Goal: Task Accomplishment & Management: Manage account settings

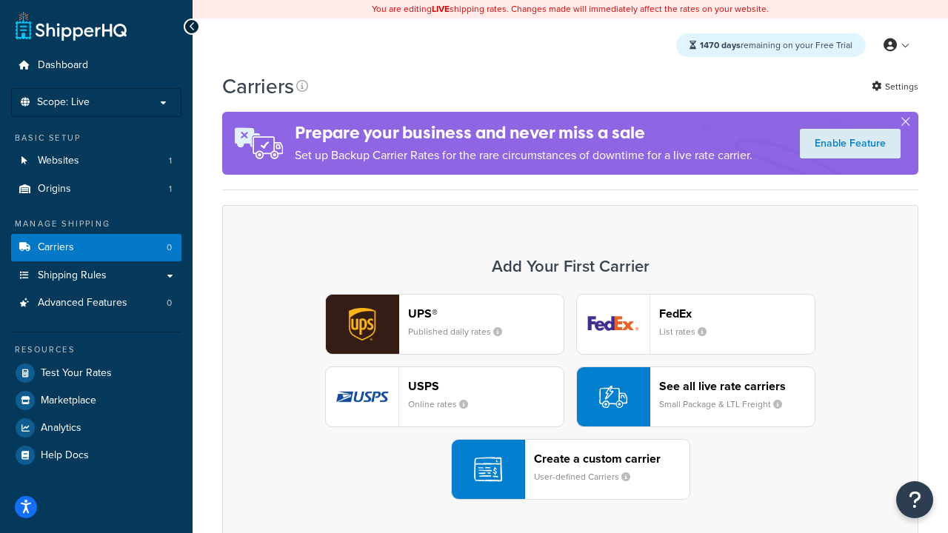
click at [570, 397] on div "UPS® Published daily rates FedEx List rates USPS Online rates See all live rate…" at bounding box center [570, 397] width 665 height 206
click at [737, 313] on header "FedEx" at bounding box center [736, 314] width 155 height 14
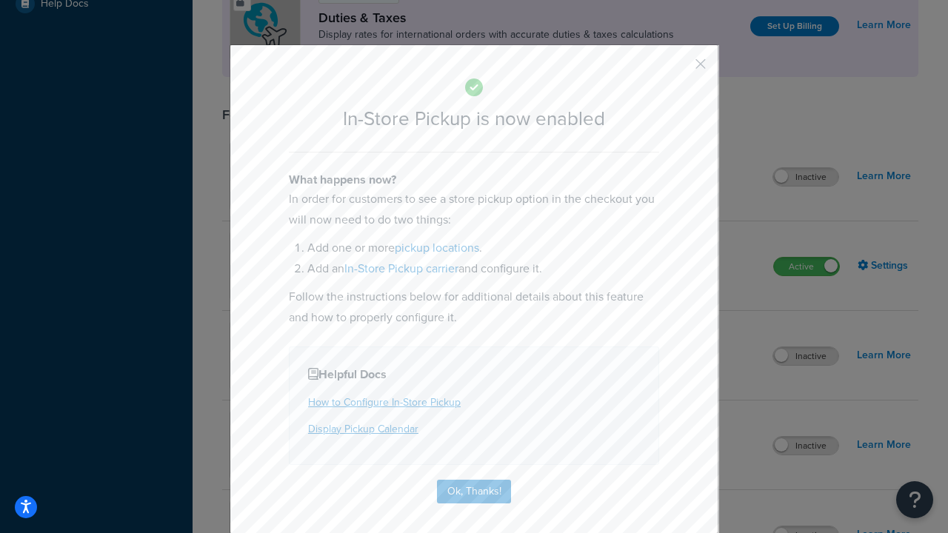
click at [678, 69] on button "button" at bounding box center [679, 69] width 4 height 4
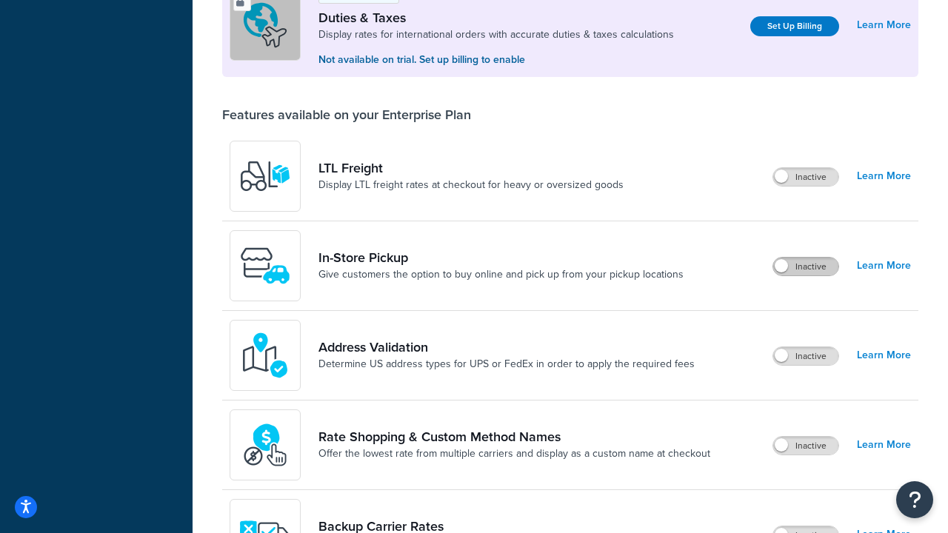
scroll to position [452, 0]
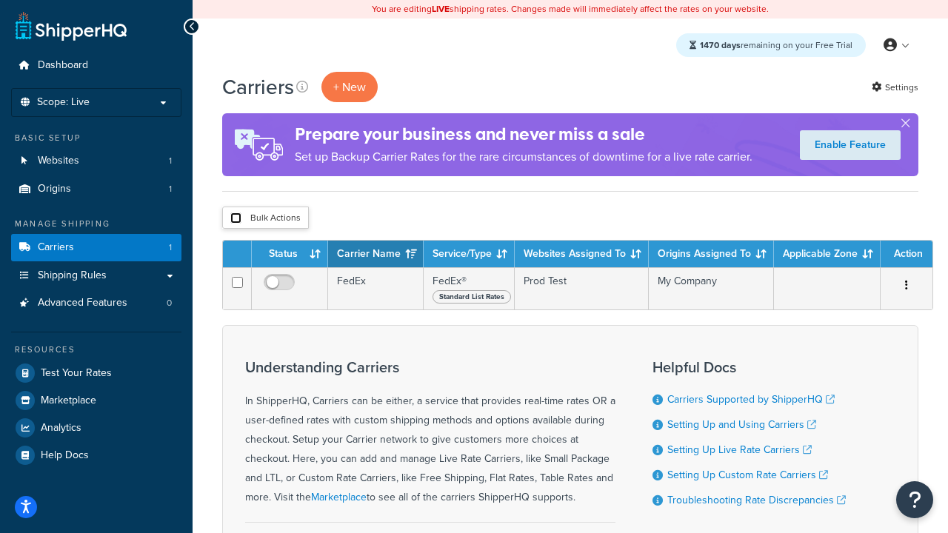
click at [235, 218] on input "checkbox" at bounding box center [235, 218] width 11 height 11
checkbox input "true"
click at [0, 0] on button "Delete" at bounding box center [0, 0] width 0 height 0
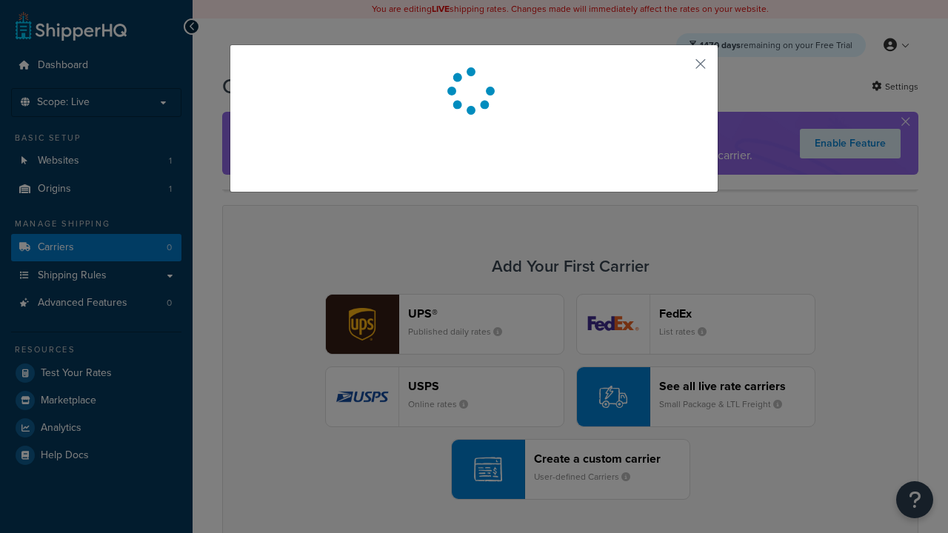
scroll to position [130, 0]
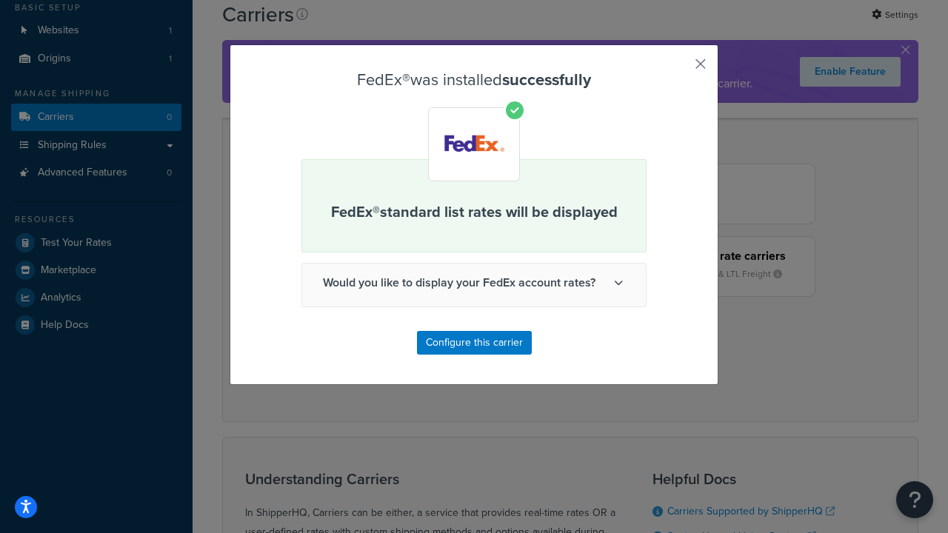
click at [678, 69] on button "button" at bounding box center [679, 69] width 4 height 4
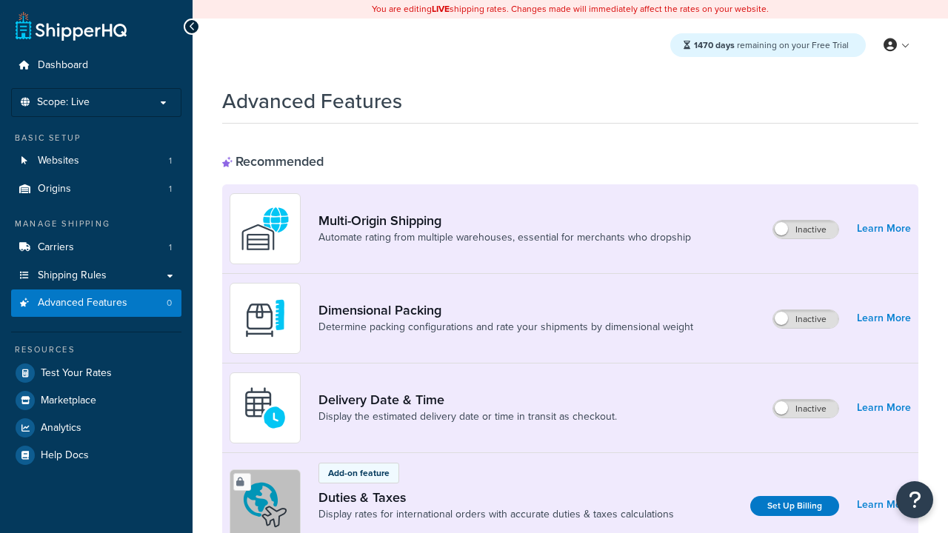
click at [96, 303] on span "Advanced Features" at bounding box center [83, 303] width 90 height 13
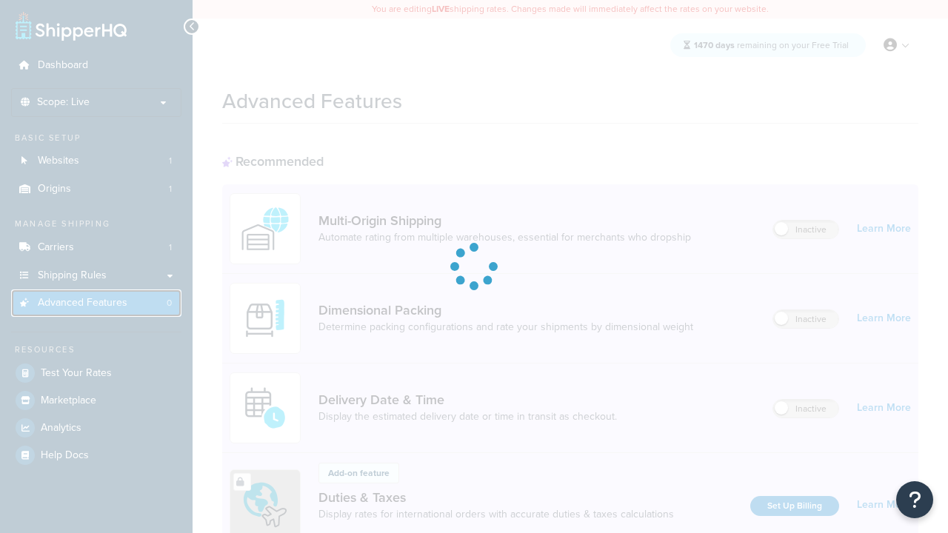
scroll to position [659, 0]
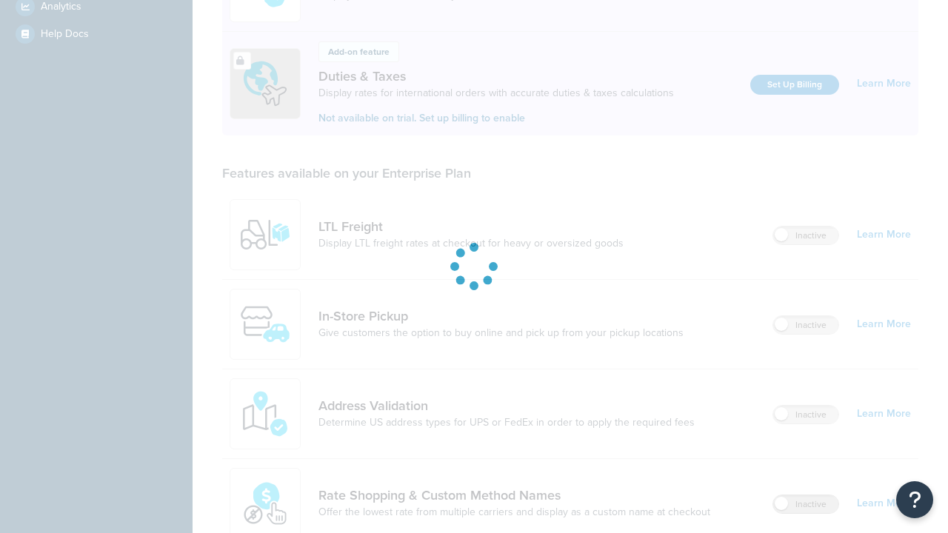
click at [806, 495] on label "Inactive" at bounding box center [805, 504] width 65 height 18
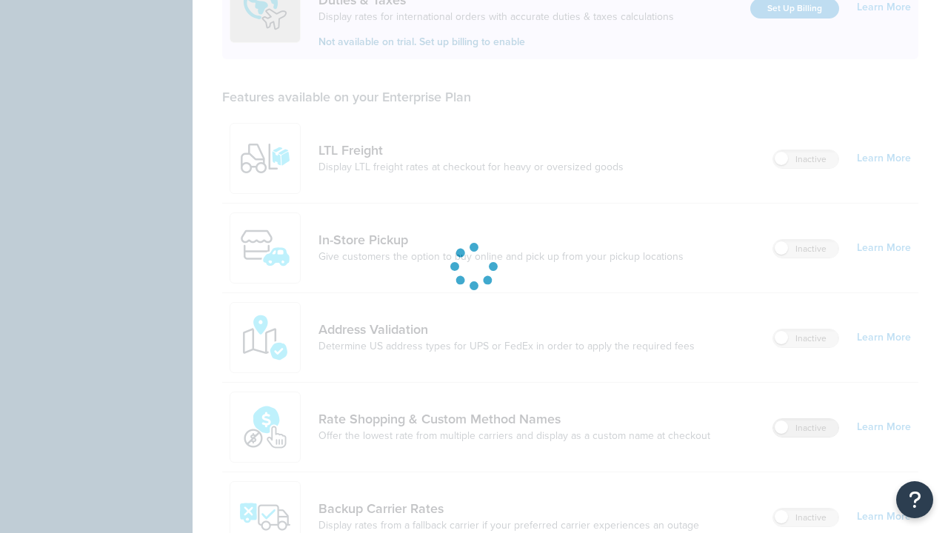
scroll to position [0, 0]
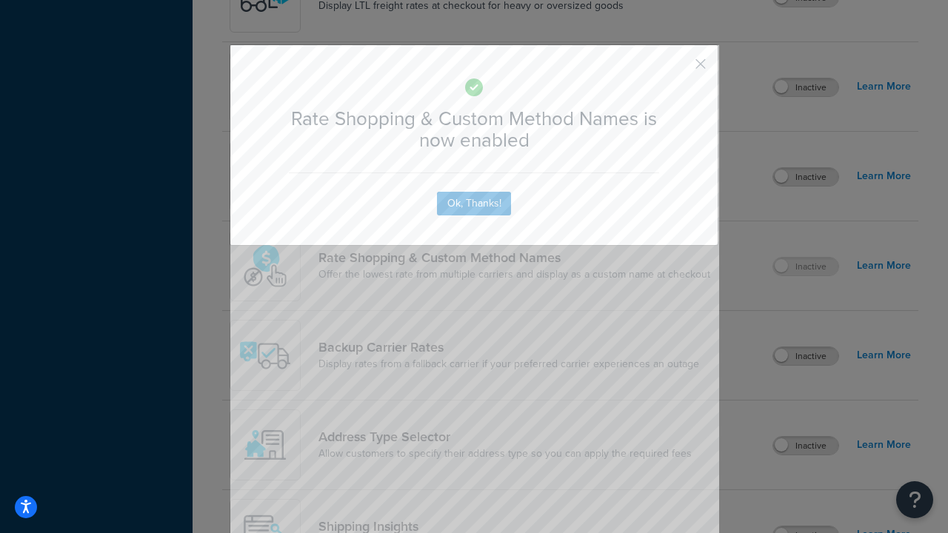
click at [678, 69] on button "button" at bounding box center [679, 69] width 4 height 4
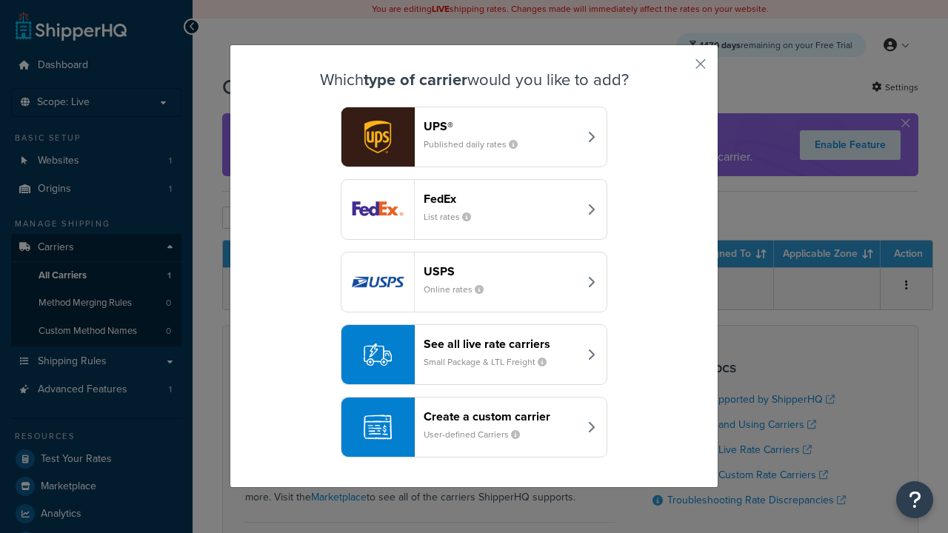
click at [474, 337] on header "See all live rate carriers" at bounding box center [501, 344] width 155 height 14
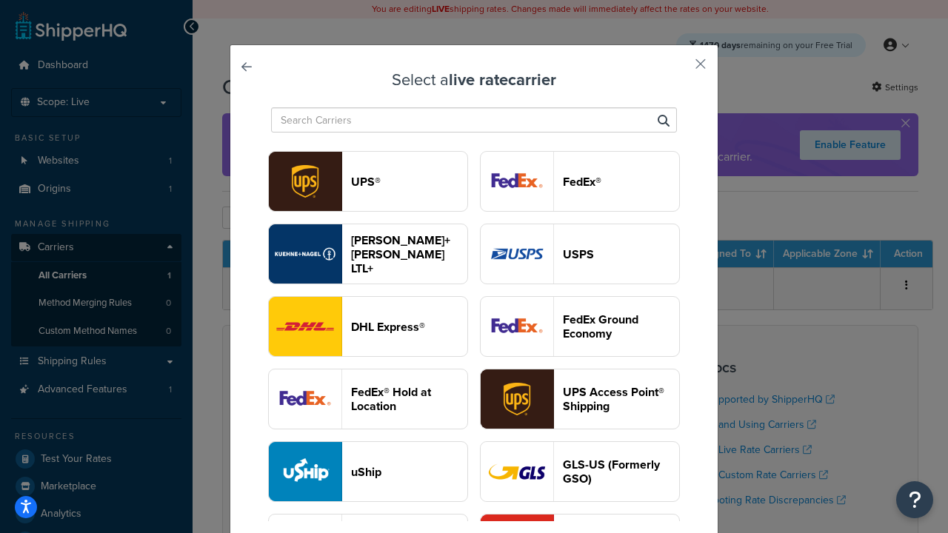
click at [580, 254] on header "USPS" at bounding box center [621, 254] width 116 height 14
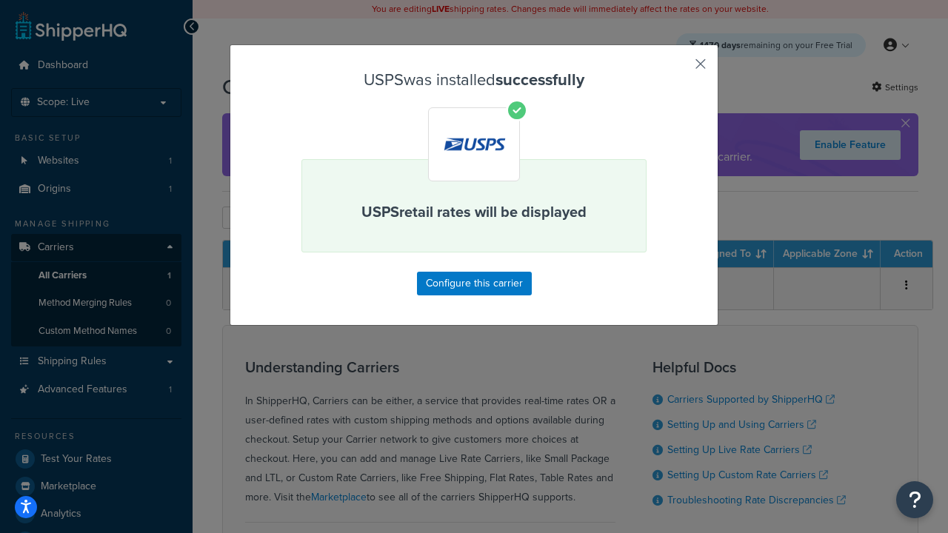
click at [678, 69] on button "button" at bounding box center [679, 69] width 4 height 4
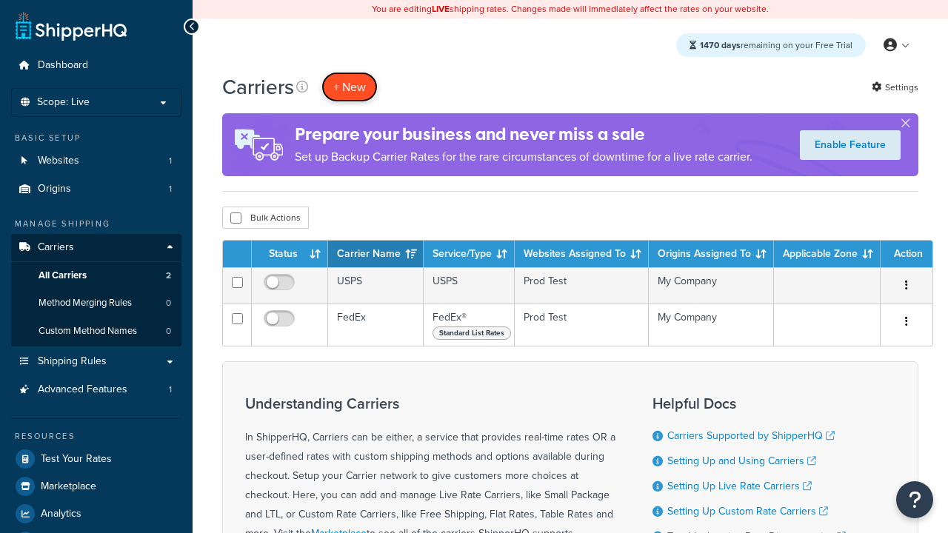
click at [349, 87] on button "+ New" at bounding box center [349, 87] width 56 height 30
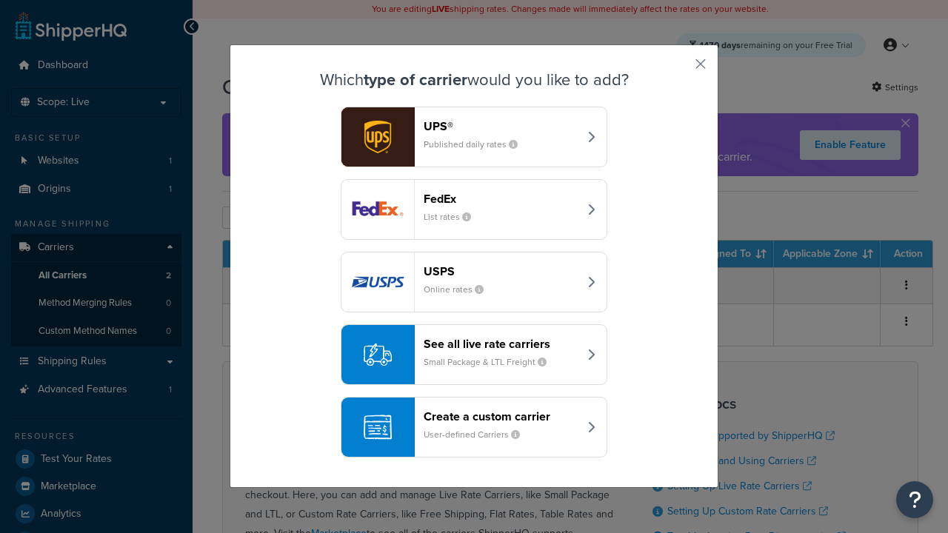
click at [474, 355] on div "See all live rate carriers Small Package & LTL Freight" at bounding box center [501, 355] width 155 height 36
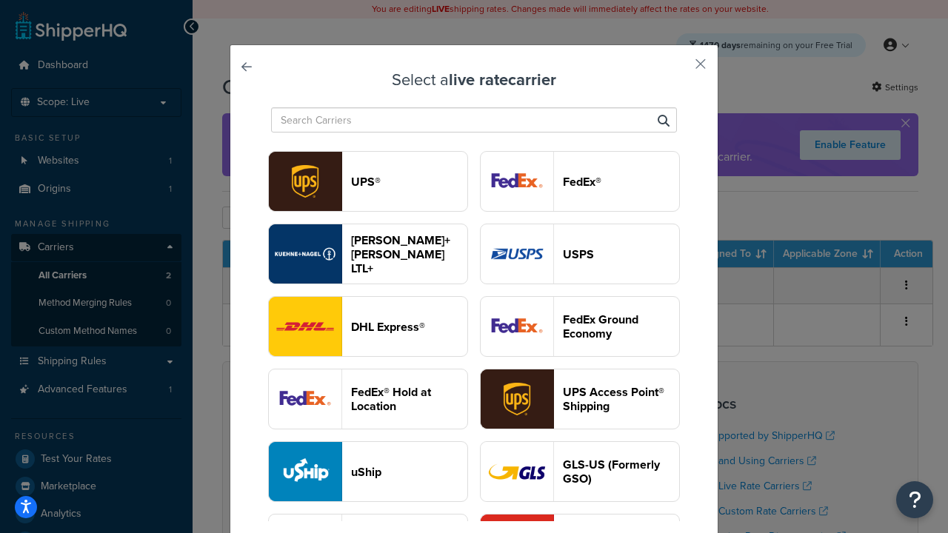
click at [580, 181] on header "FedEx®" at bounding box center [621, 182] width 116 height 14
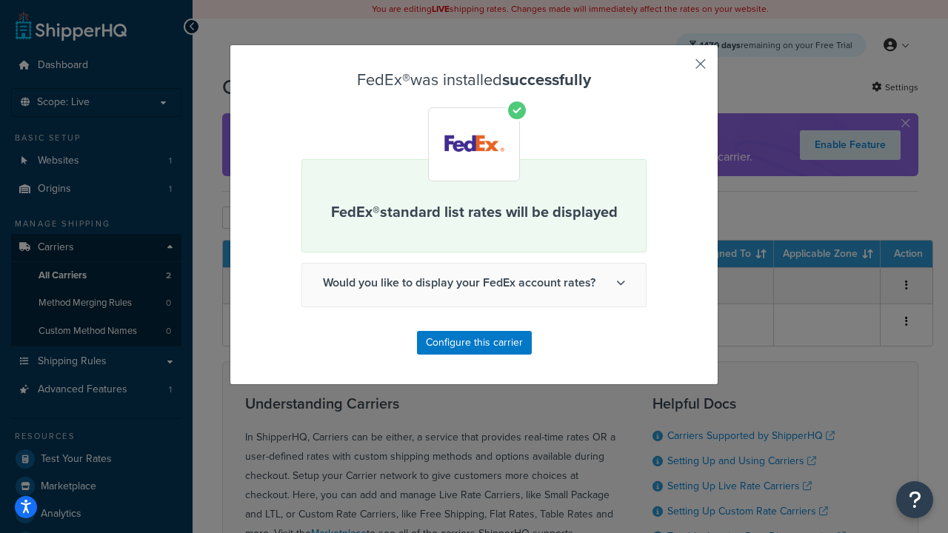
click at [678, 69] on button "button" at bounding box center [679, 69] width 4 height 4
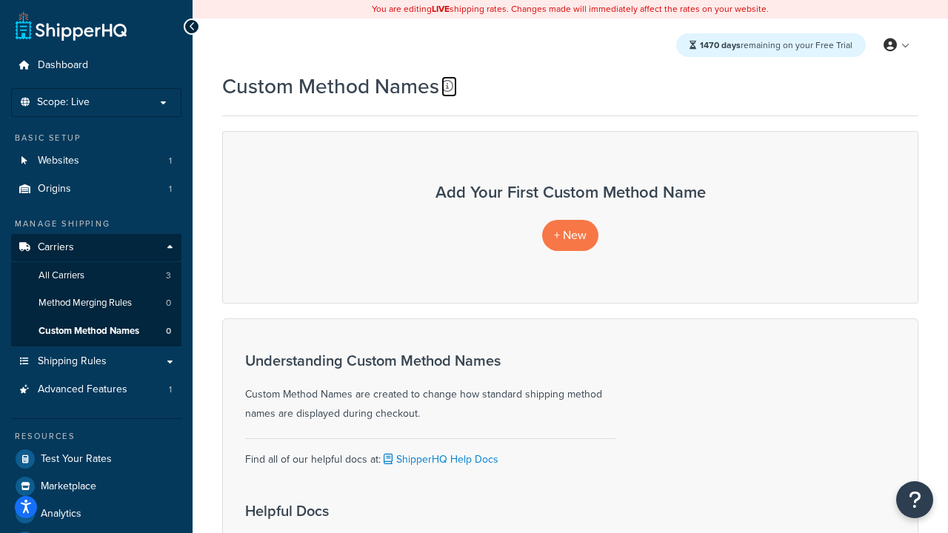
click at [447, 86] on icon at bounding box center [447, 86] width 12 height 12
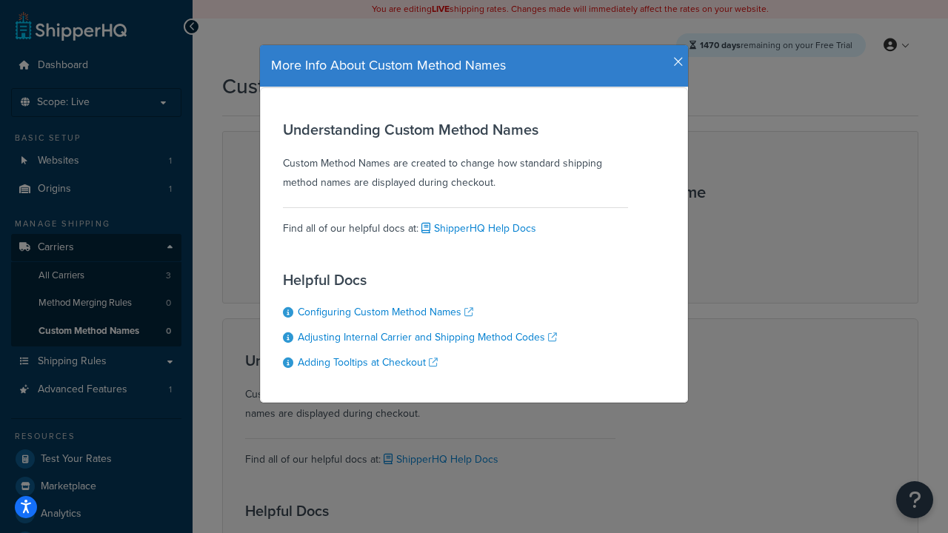
click at [675, 56] on icon "button" at bounding box center [678, 62] width 10 height 13
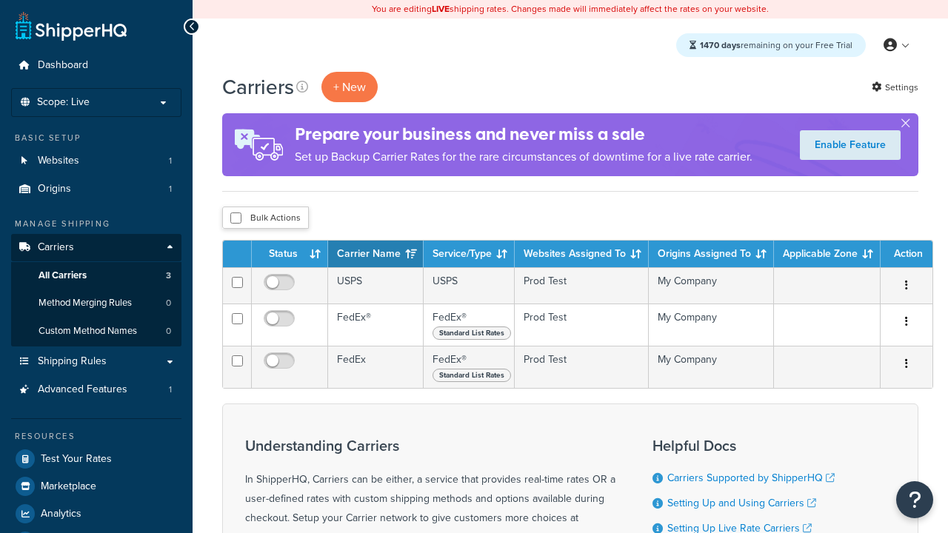
click at [235, 218] on input "checkbox" at bounding box center [235, 218] width 11 height 11
checkbox input "true"
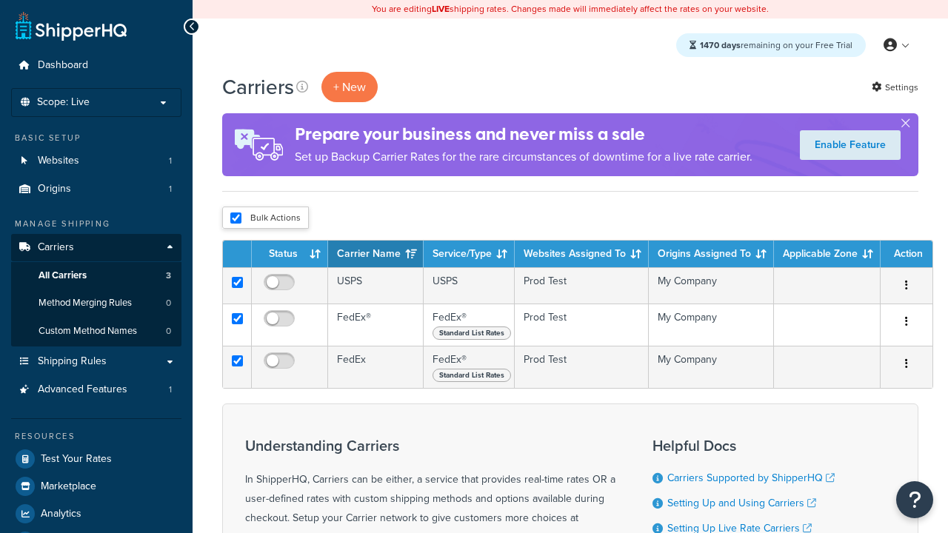
click at [0, 0] on button "Delete" at bounding box center [0, 0] width 0 height 0
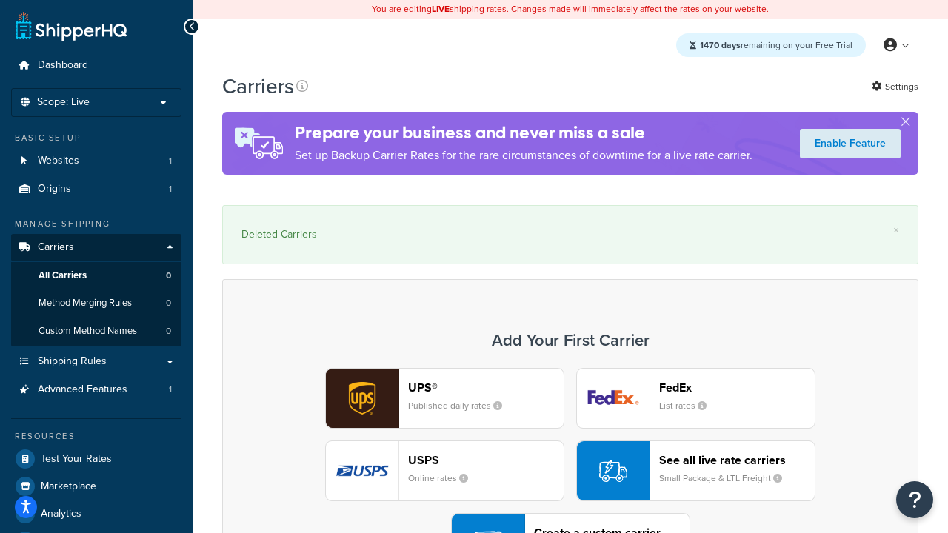
click at [570, 430] on div "UPS® Published daily rates FedEx List rates USPS Online rates See all live rate…" at bounding box center [570, 471] width 665 height 206
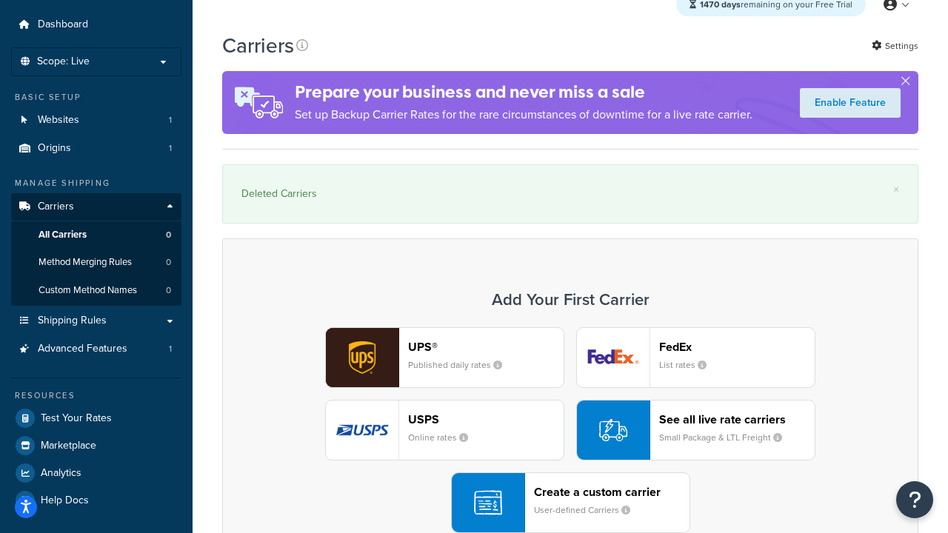
click at [570, 503] on div "Create a custom carrier User-defined Carriers" at bounding box center [611, 503] width 155 height 36
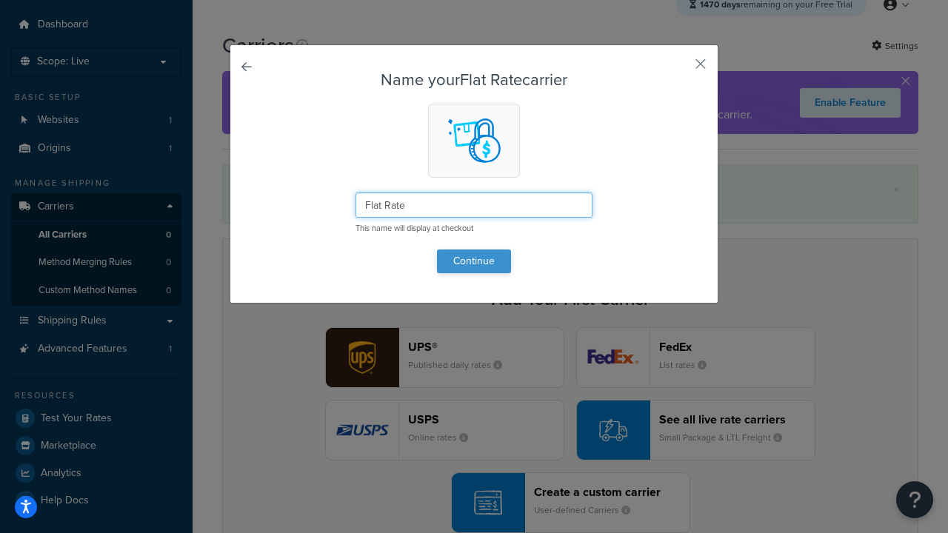
type input "Flat Rate"
click at [474, 261] on button "Continue" at bounding box center [474, 262] width 74 height 24
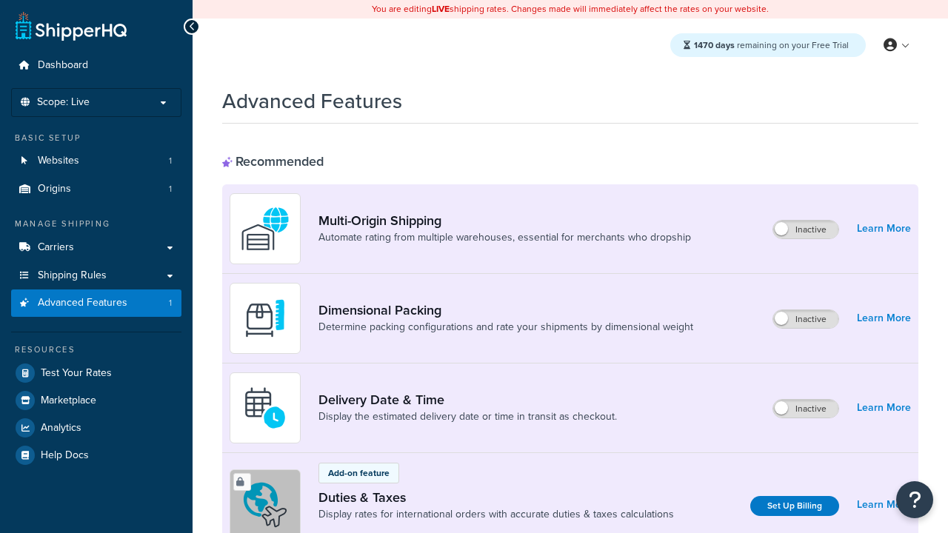
scroll to position [659, 0]
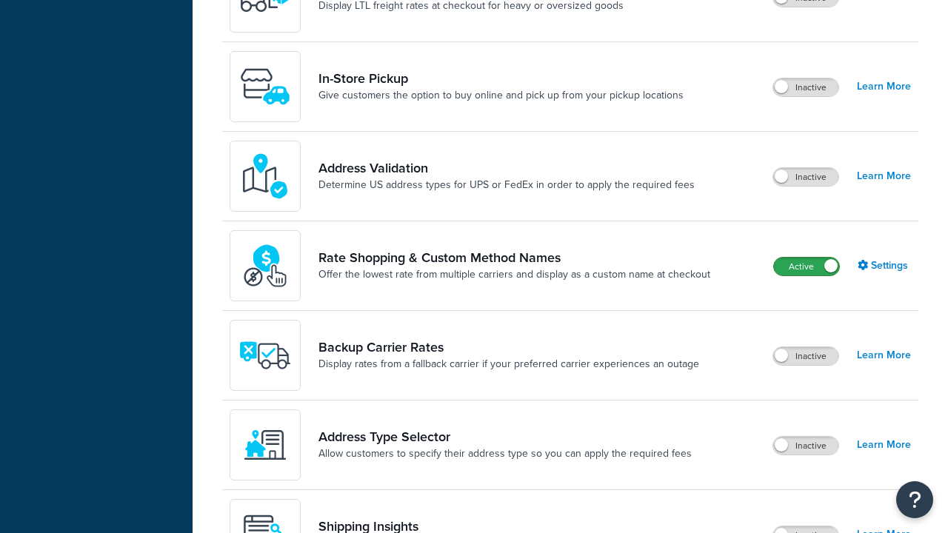
scroll to position [0, 0]
